Goal: Contribute content: Add original content to the website for others to see

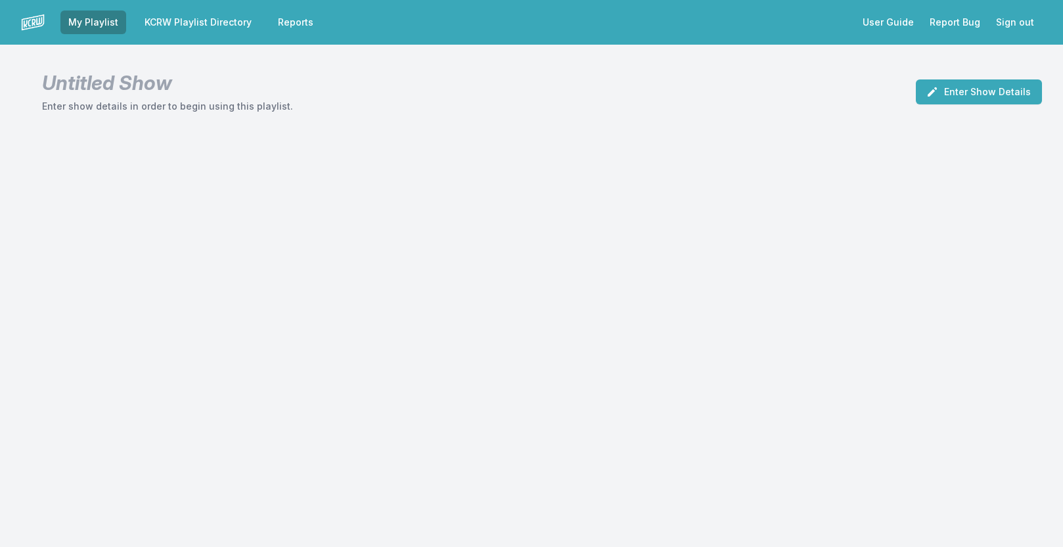
click at [213, 20] on link "KCRW Playlist Directory" at bounding box center [198, 23] width 123 height 24
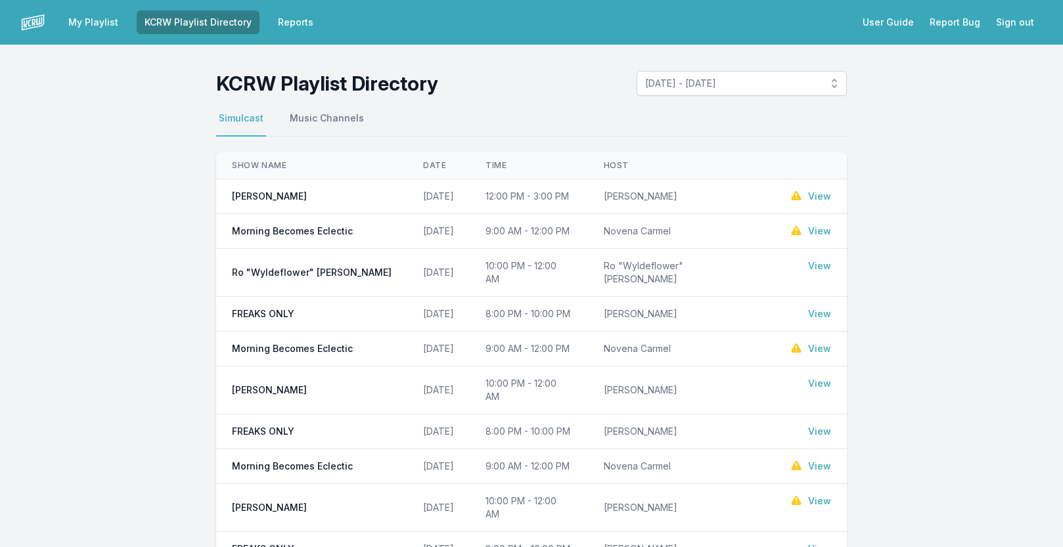
click at [821, 231] on link "View" at bounding box center [819, 231] width 23 height 13
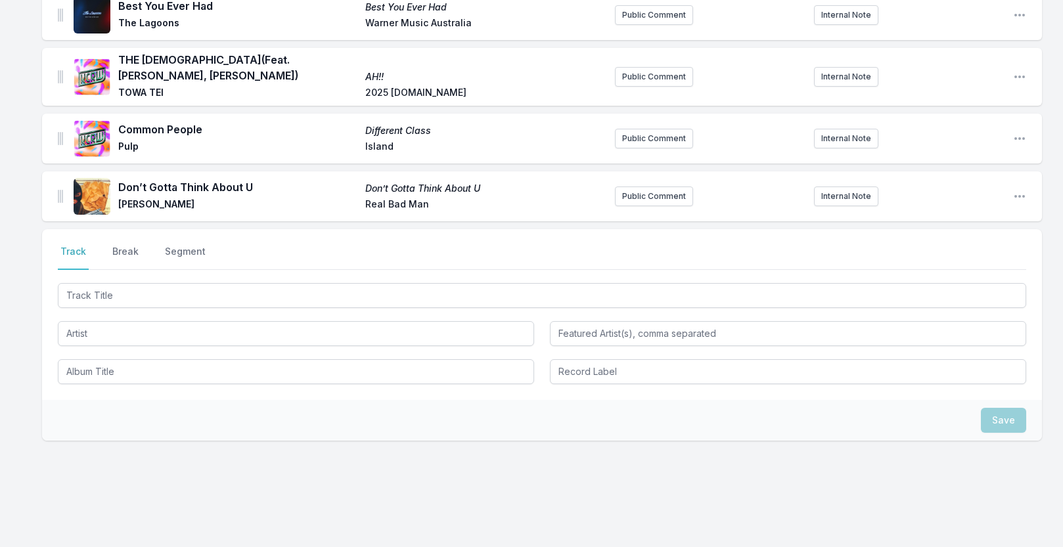
scroll to position [2302, 0]
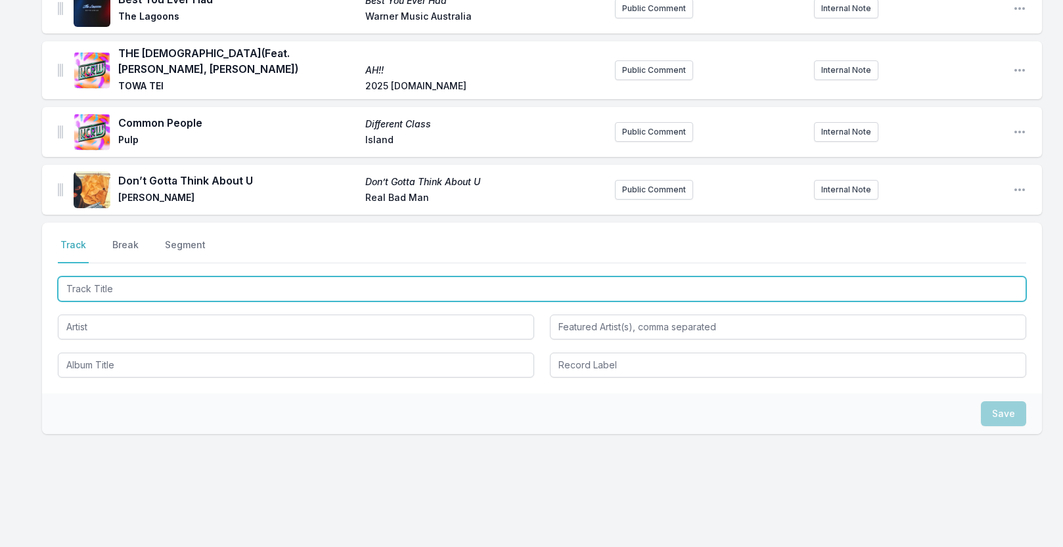
click at [162, 277] on input "Track Title" at bounding box center [542, 289] width 968 height 25
type input "Fuggit"
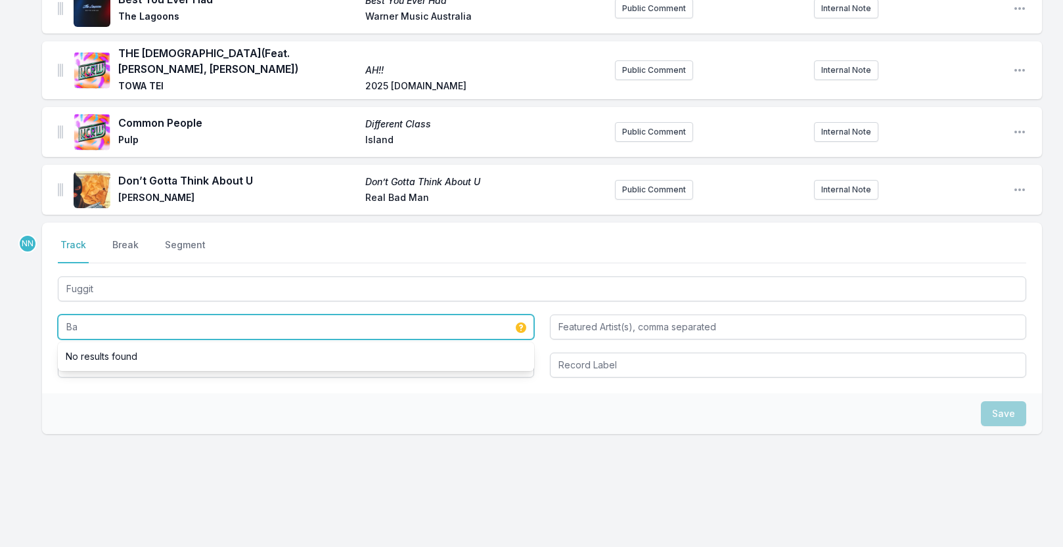
type input "B"
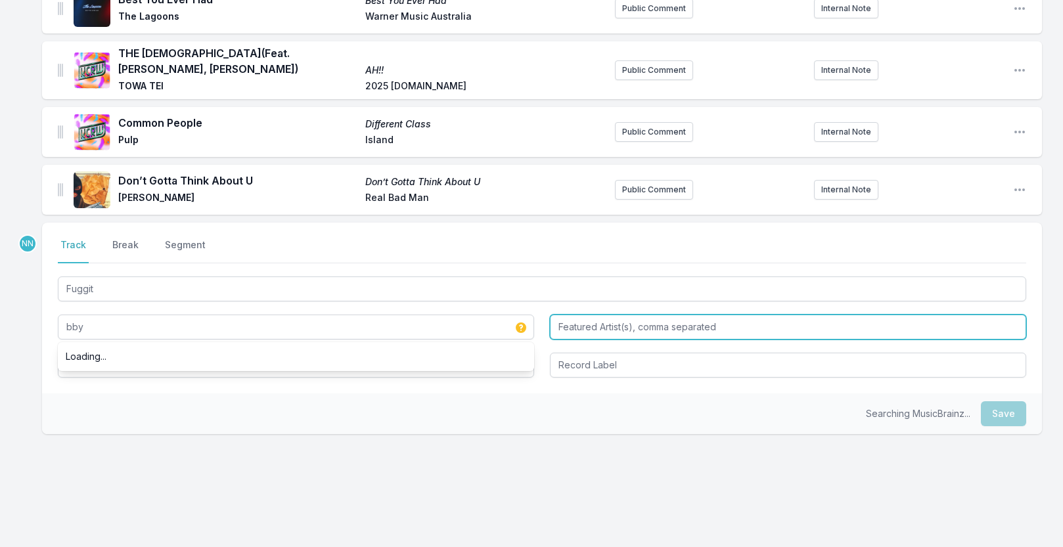
type input "bby"
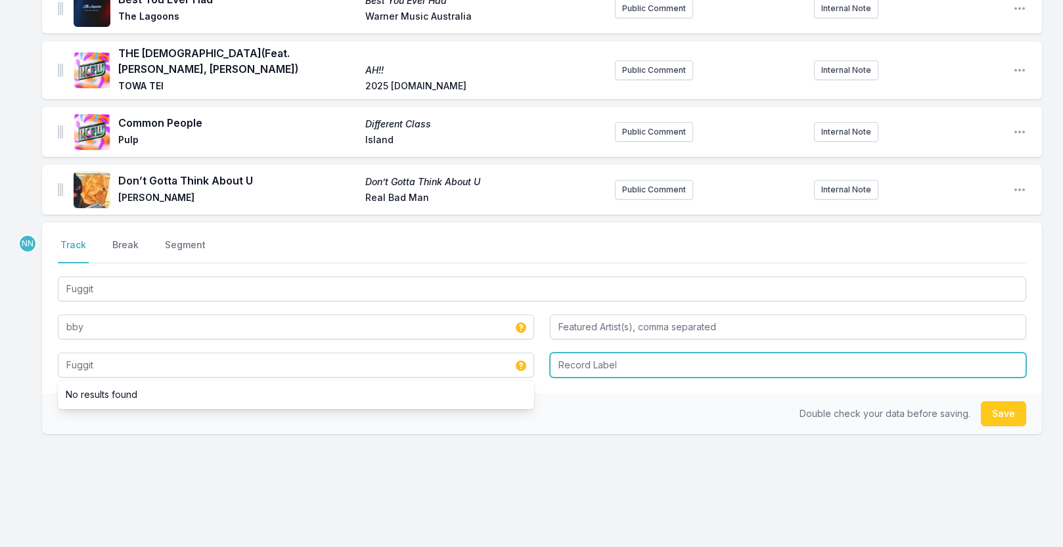
type input "Fuggit"
type input "Glassnote"
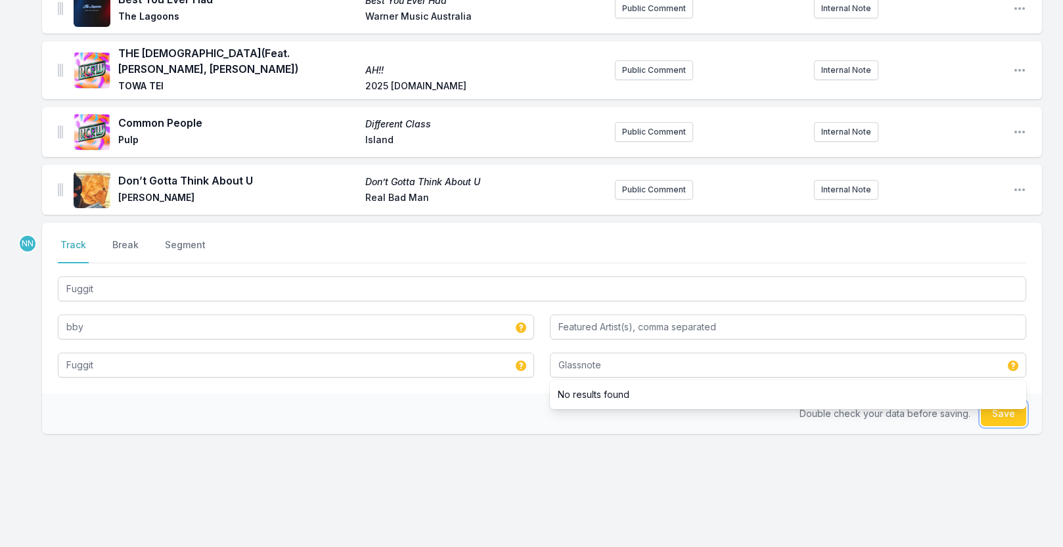
click at [1006, 407] on button "Save" at bounding box center [1003, 413] width 45 height 25
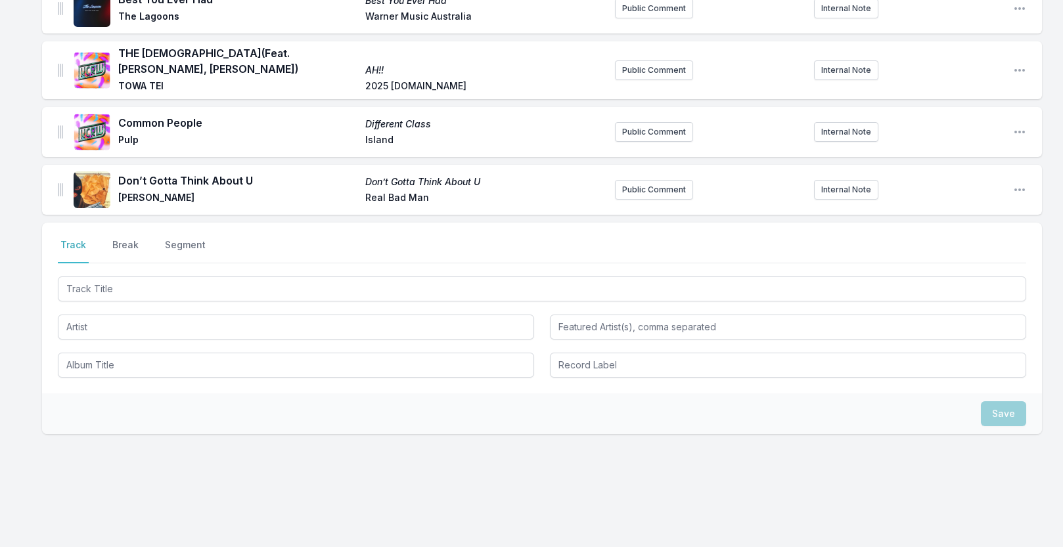
scroll to position [2360, 0]
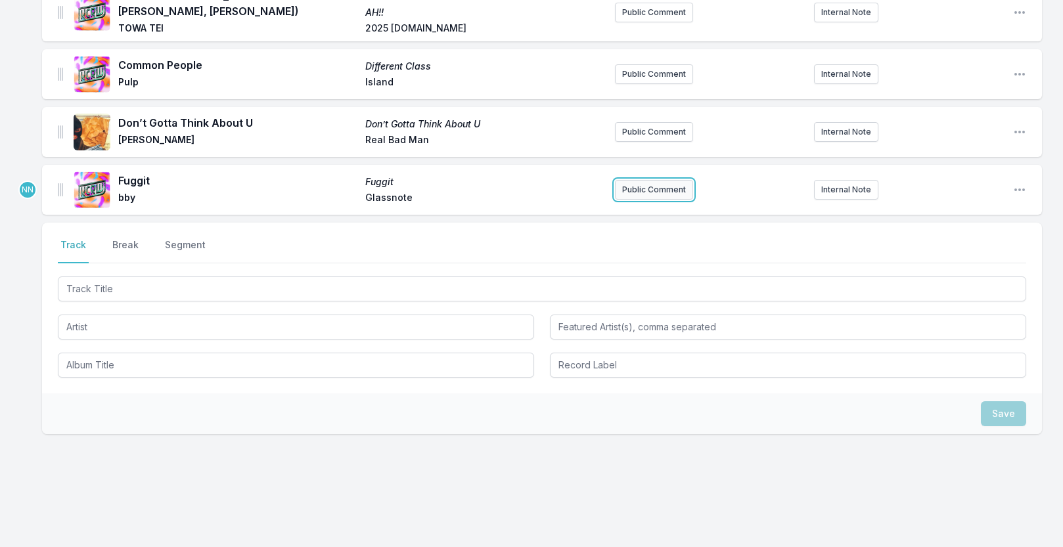
click at [667, 180] on button "Public Comment" at bounding box center [654, 190] width 78 height 20
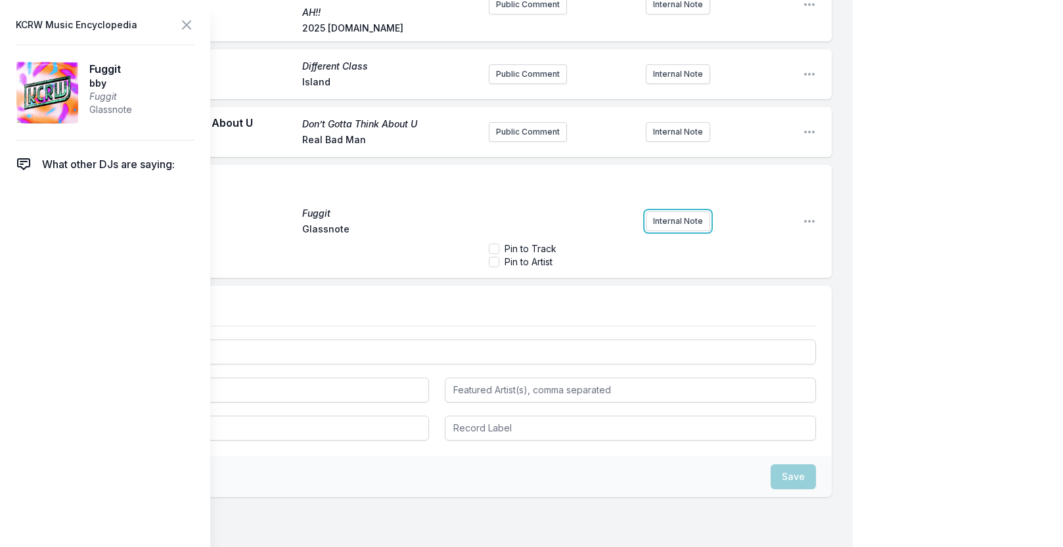
scroll to position [2347, 0]
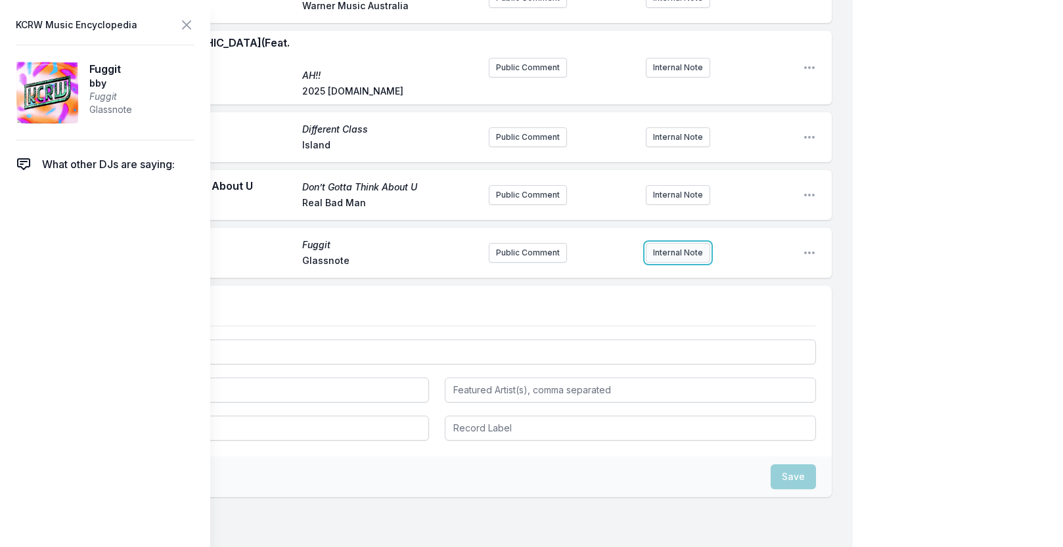
click at [675, 243] on button "Internal Note" at bounding box center [678, 253] width 64 height 20
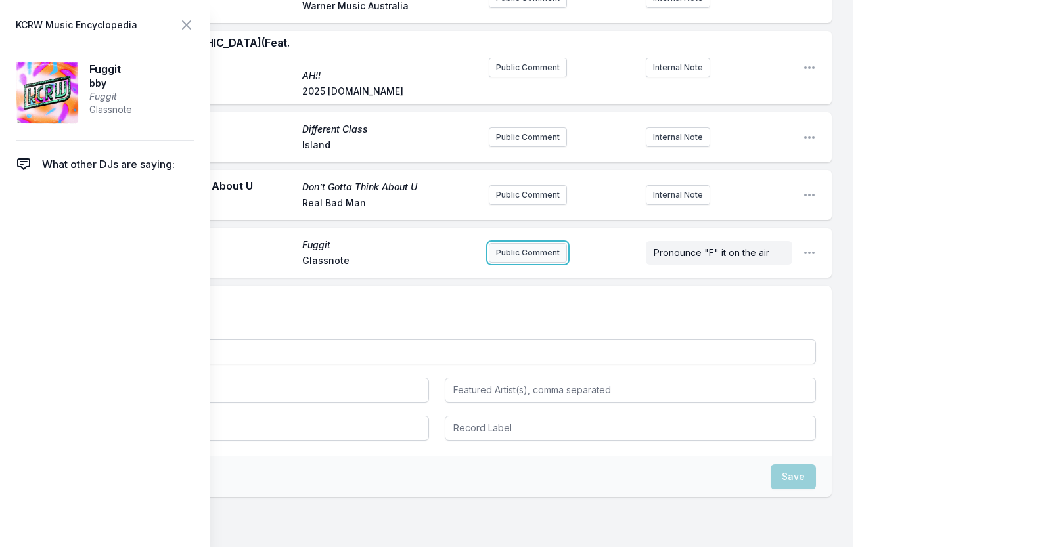
click at [533, 243] on button "Public Comment" at bounding box center [528, 253] width 78 height 20
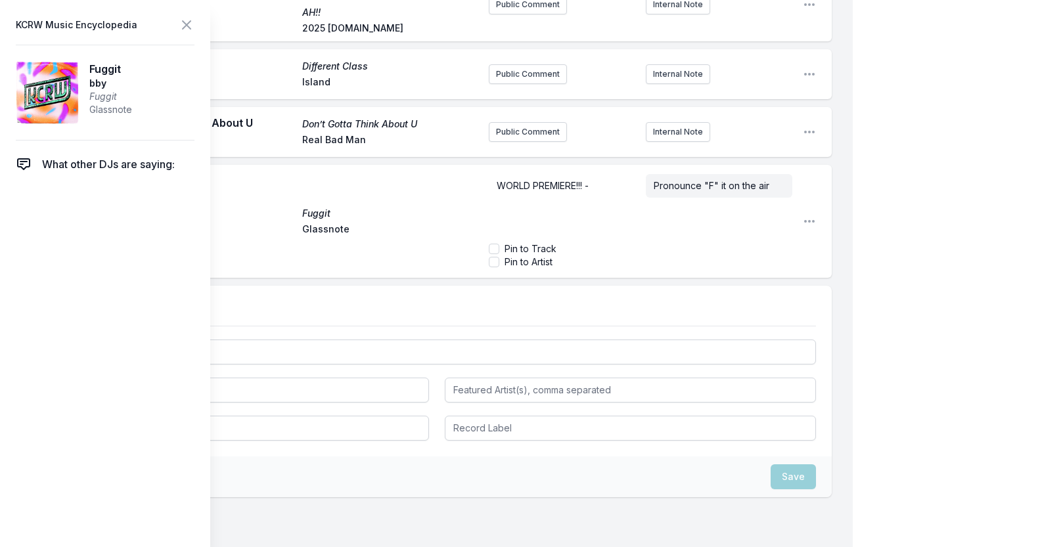
click at [615, 179] on p "WORLD PREMIERE!!! -" at bounding box center [562, 185] width 131 height 13
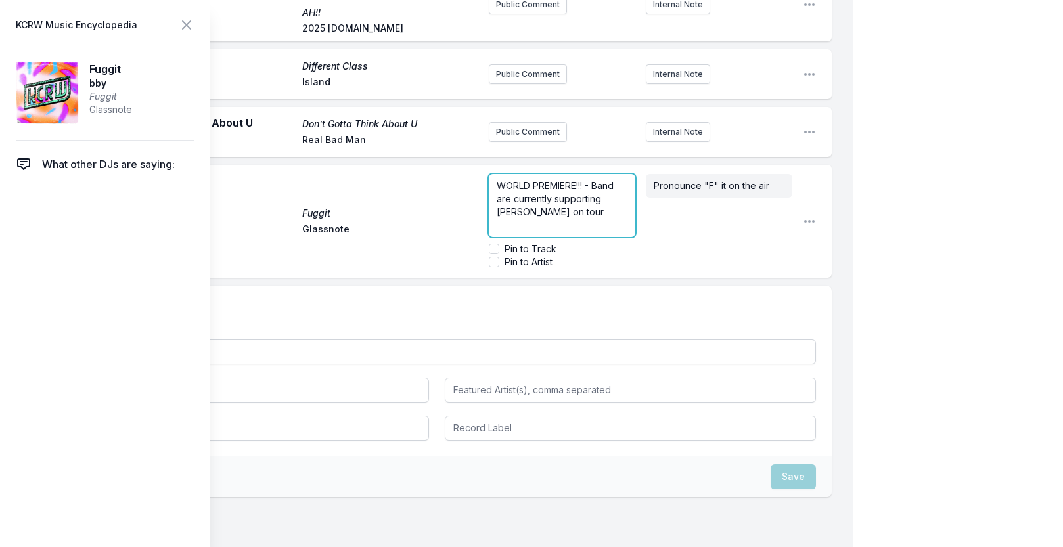
drag, startPoint x: 554, startPoint y: 181, endPoint x: 567, endPoint y: 182, distance: 13.2
click at [554, 181] on span "WORLD PREMIERE!!! - Band are currently supporting [PERSON_NAME] on tour" at bounding box center [557, 198] width 120 height 37
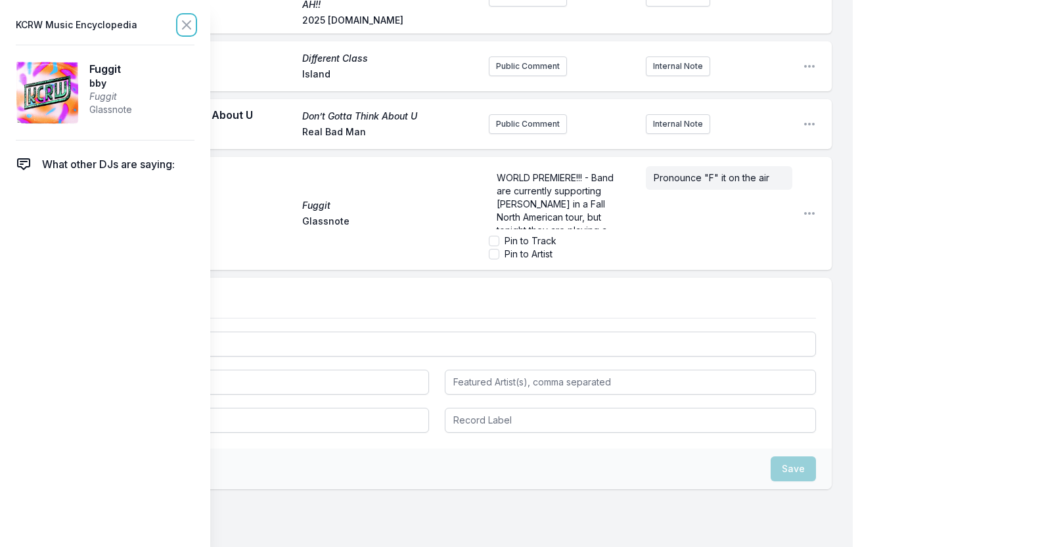
click at [185, 24] on icon at bounding box center [187, 25] width 16 height 16
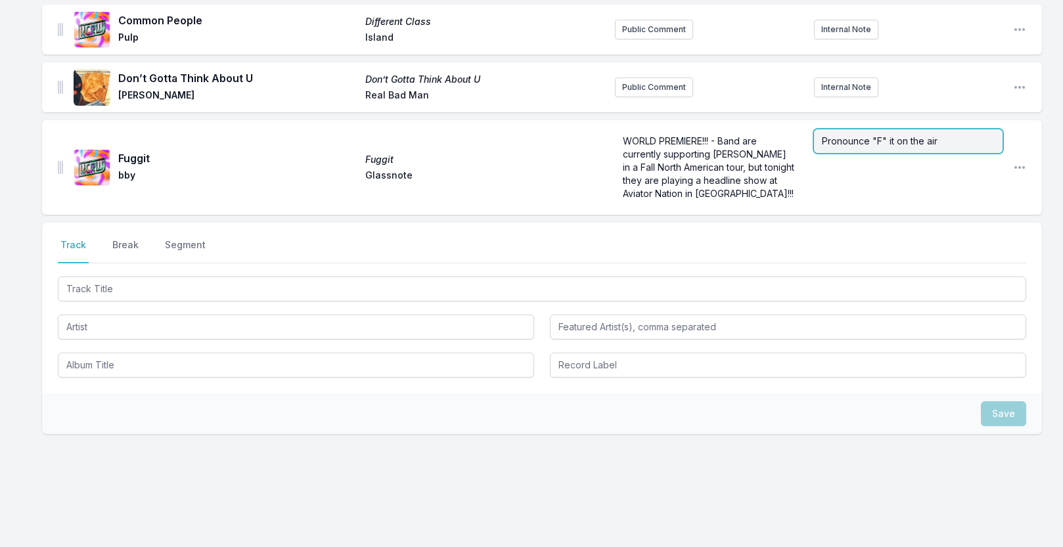
drag, startPoint x: 822, startPoint y: 129, endPoint x: 848, endPoint y: 131, distance: 26.4
click at [824, 135] on span "Pronounce "F" it on the air" at bounding box center [880, 140] width 116 height 11
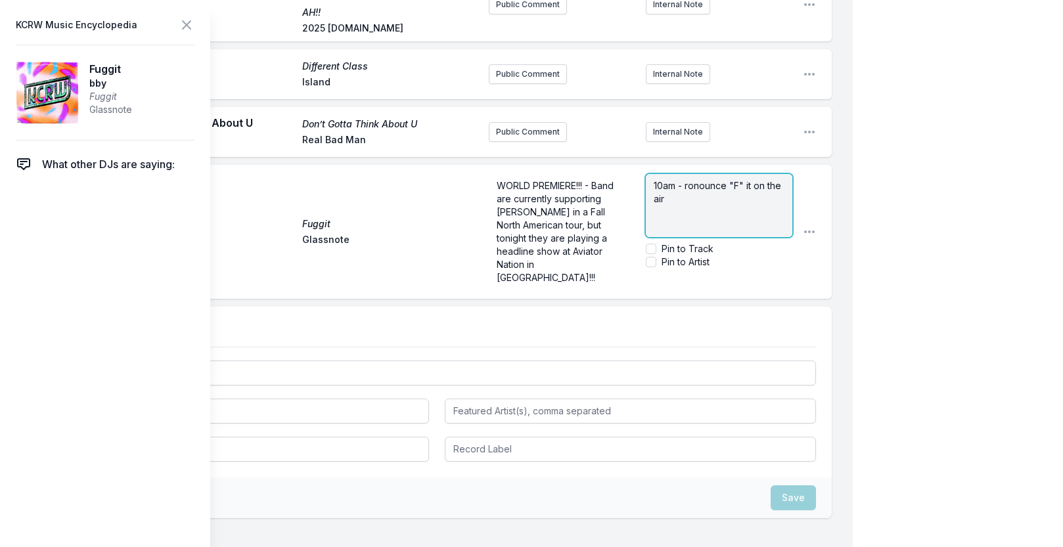
scroll to position [2411, 0]
click at [190, 28] on icon at bounding box center [187, 25] width 8 height 8
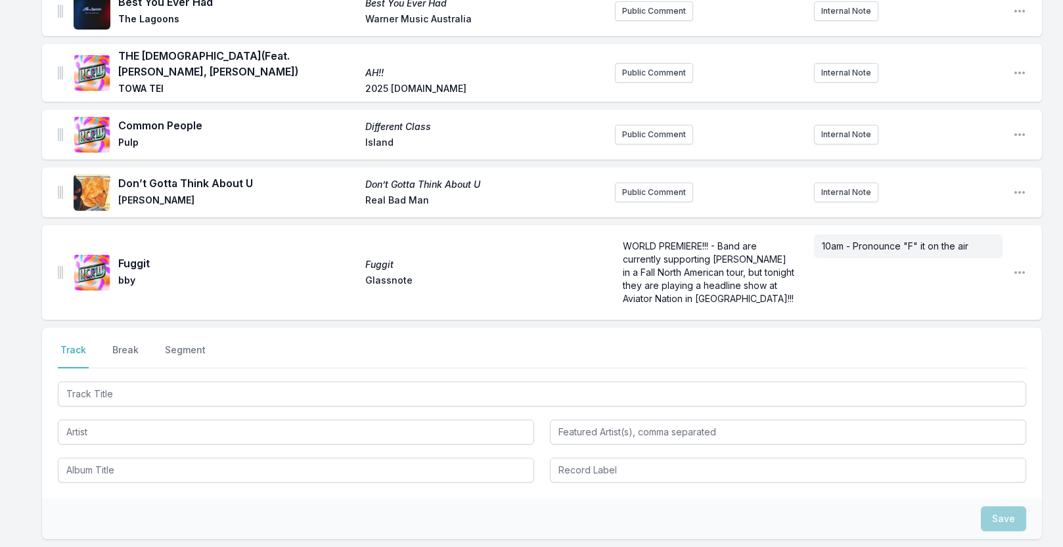
scroll to position [2240, 0]
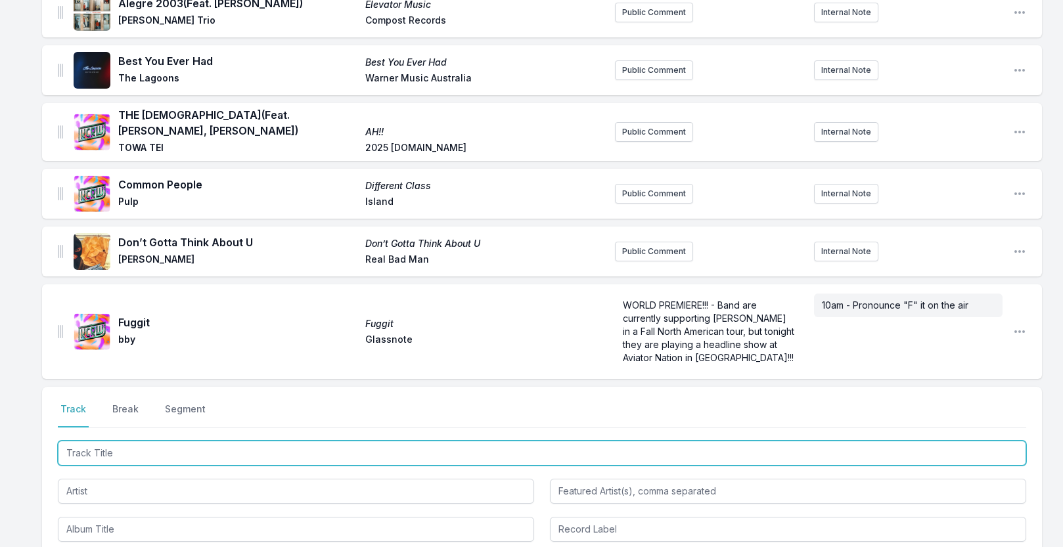
click at [143, 441] on input "Track Title" at bounding box center [542, 453] width 968 height 25
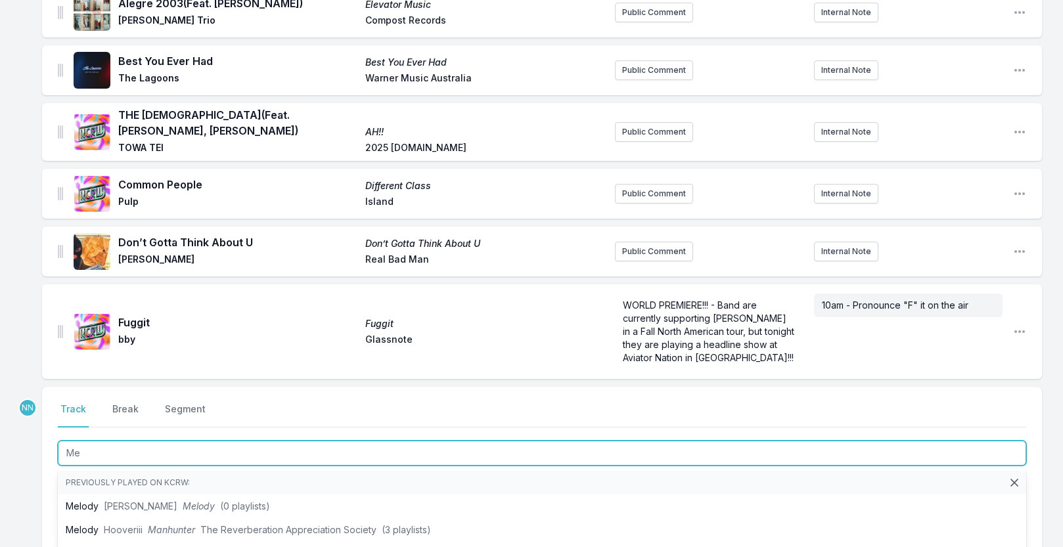
type input "M"
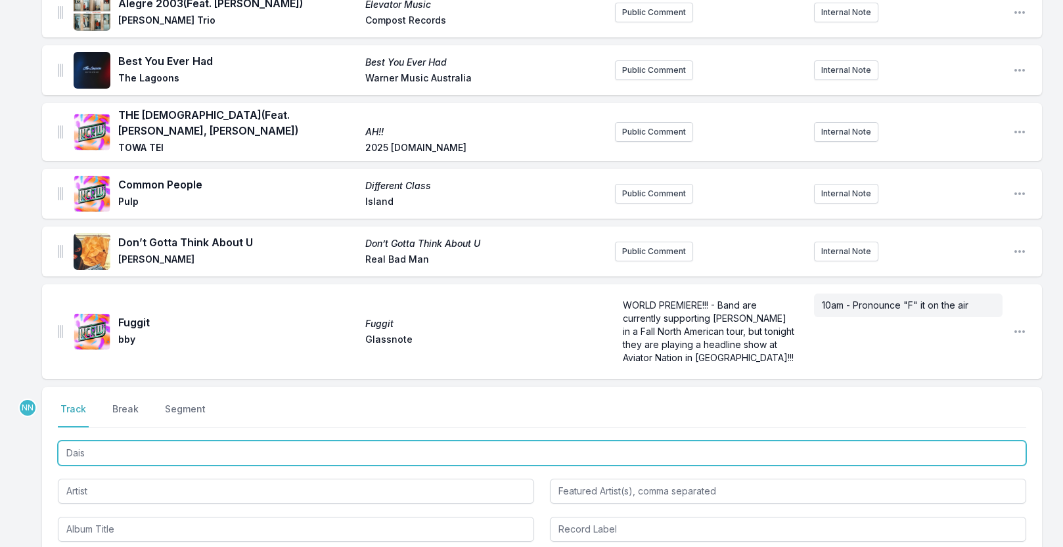
type input "Daisy"
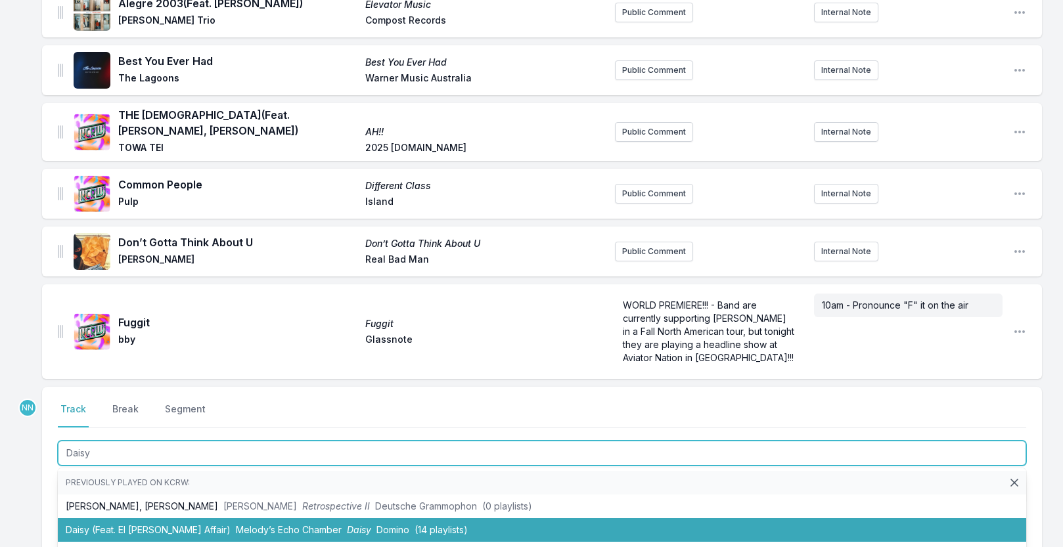
click at [177, 518] on li "Daisy (Feat. El [PERSON_NAME] Affair) [PERSON_NAME]’s Echo Chamber [PERSON_NAME…" at bounding box center [542, 530] width 968 height 24
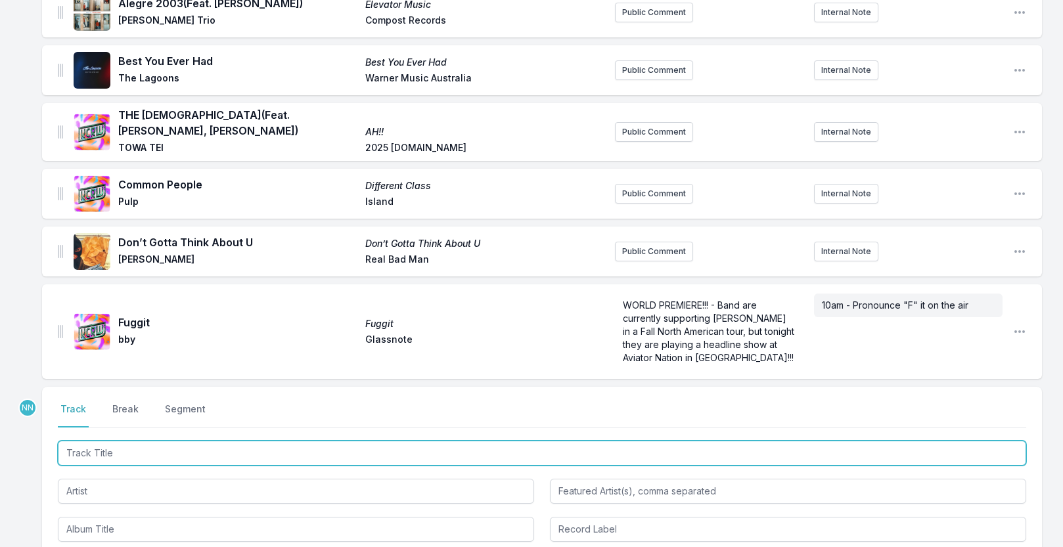
scroll to position [2298, 0]
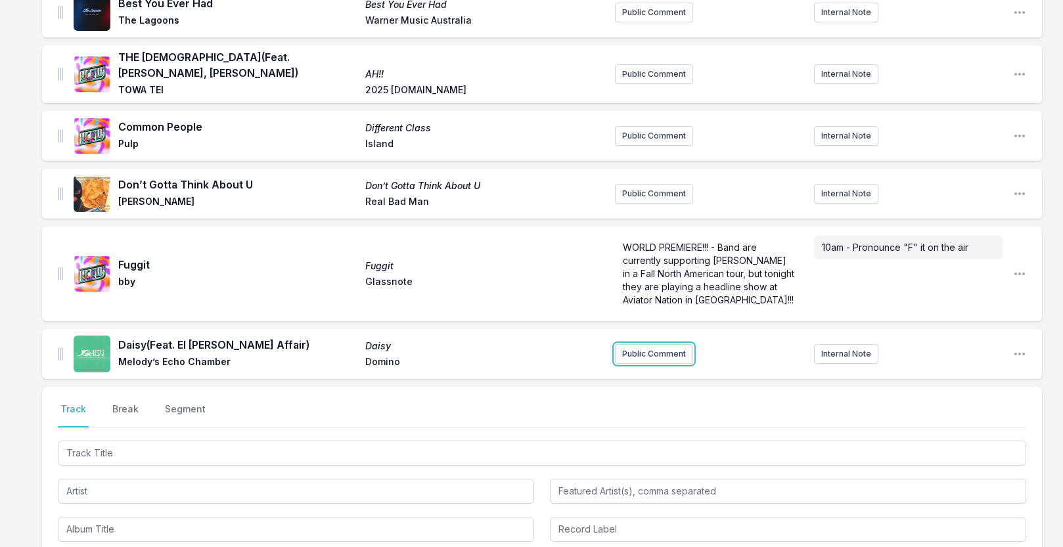
click at [644, 344] on button "Public Comment" at bounding box center [654, 354] width 78 height 20
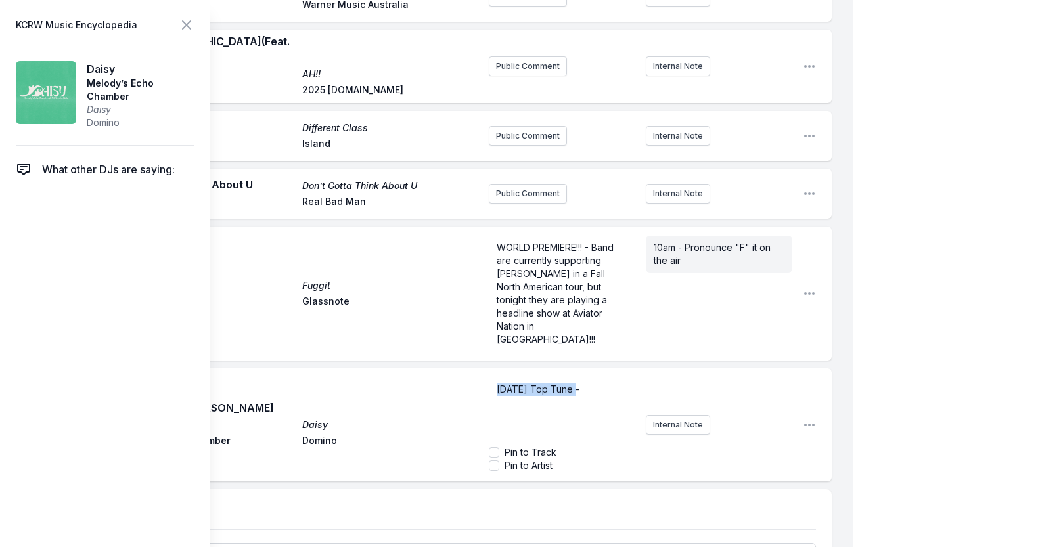
drag, startPoint x: 572, startPoint y: 343, endPoint x: 474, endPoint y: 350, distance: 98.1
click at [474, 368] on div "Daisy (Feat. El [PERSON_NAME] Affair) [PERSON_NAME]’s Echo Chamber Domino [DATE…" at bounding box center [436, 424] width 789 height 113
click at [602, 383] on p "﻿ [DATE] Top Tune -" at bounding box center [562, 389] width 131 height 13
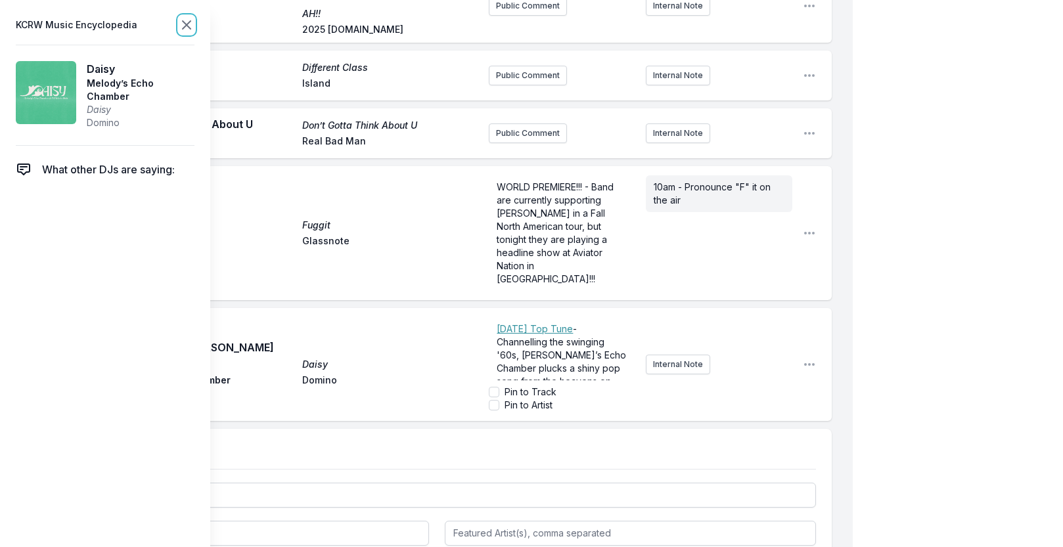
click at [187, 28] on icon at bounding box center [187, 25] width 16 height 16
